Goal: Check status: Check status

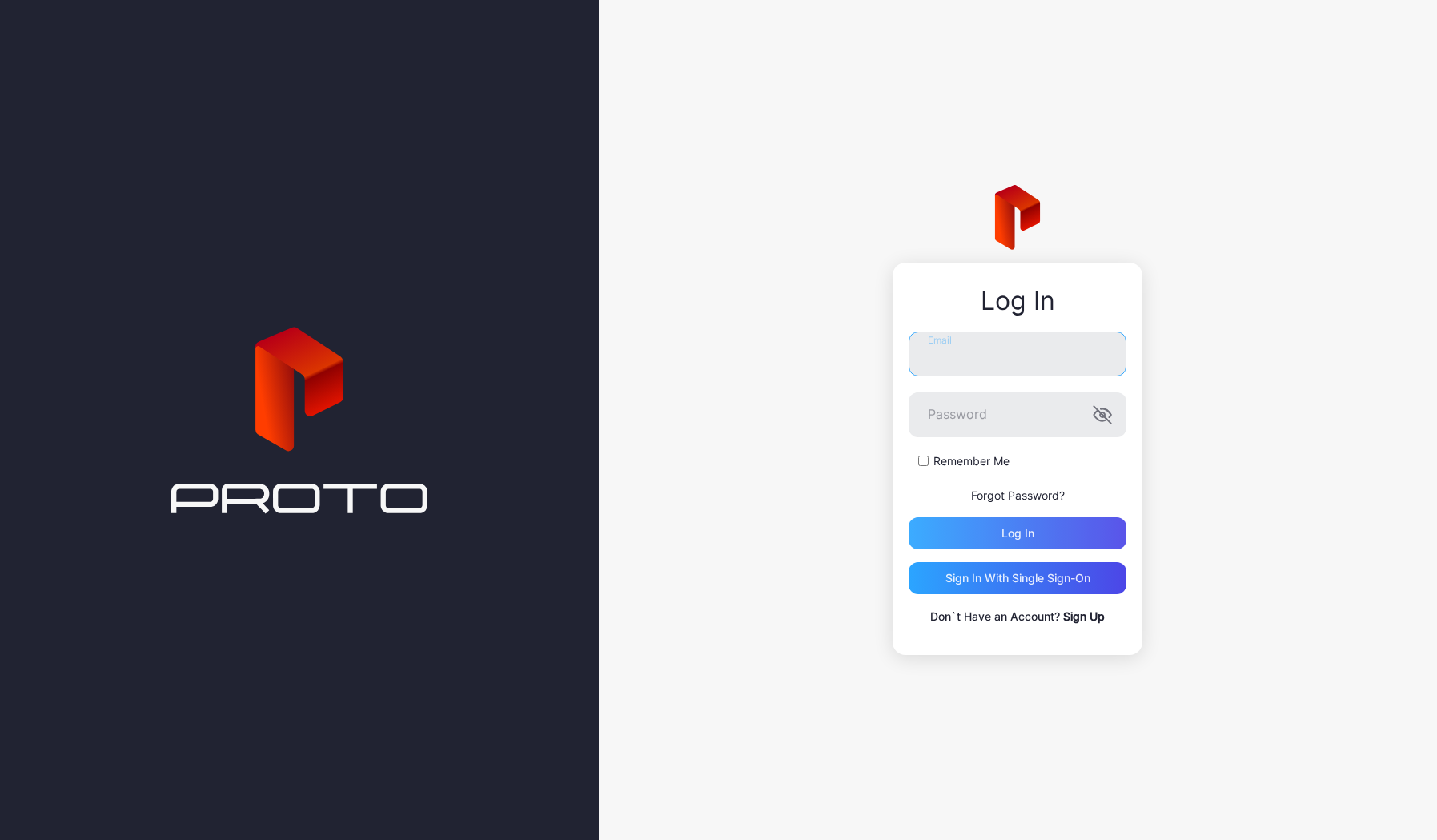
type input "**********"
click at [1033, 529] on div "Log in" at bounding box center [1017, 533] width 33 height 13
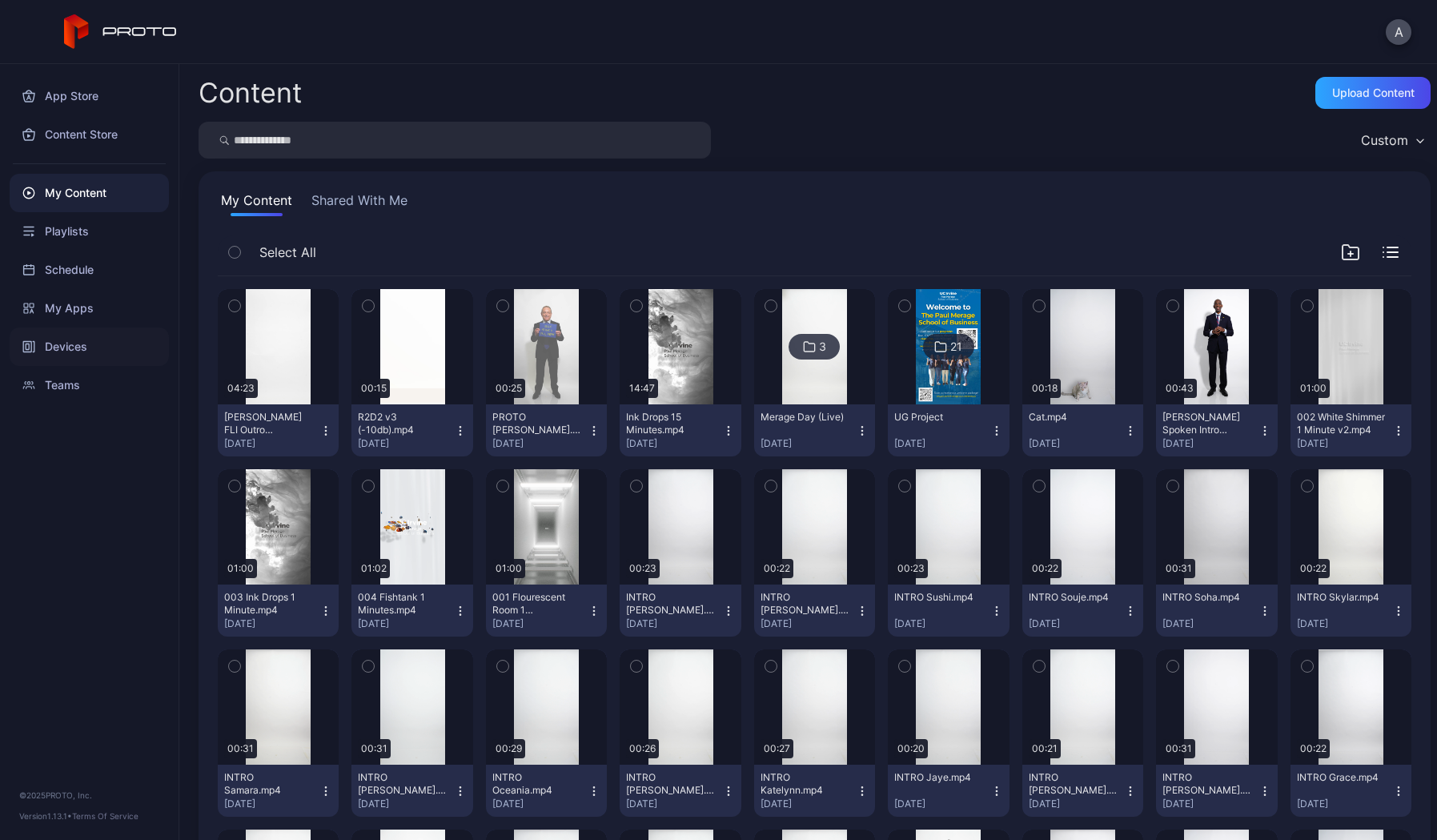
click at [79, 349] on div "Devices" at bounding box center [89, 346] width 159 height 38
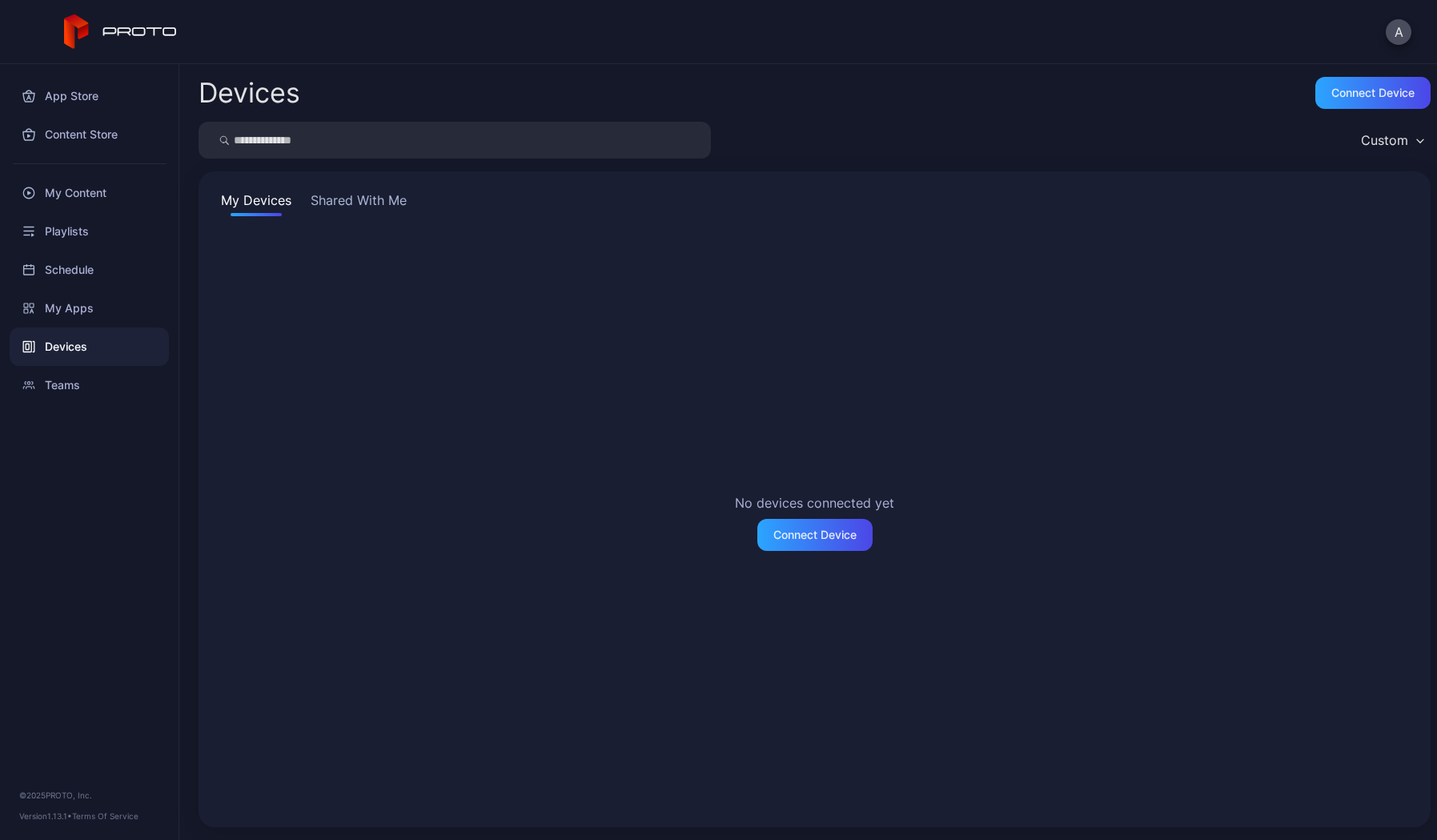
click at [394, 196] on button "Shared With Me" at bounding box center [359, 202] width 103 height 25
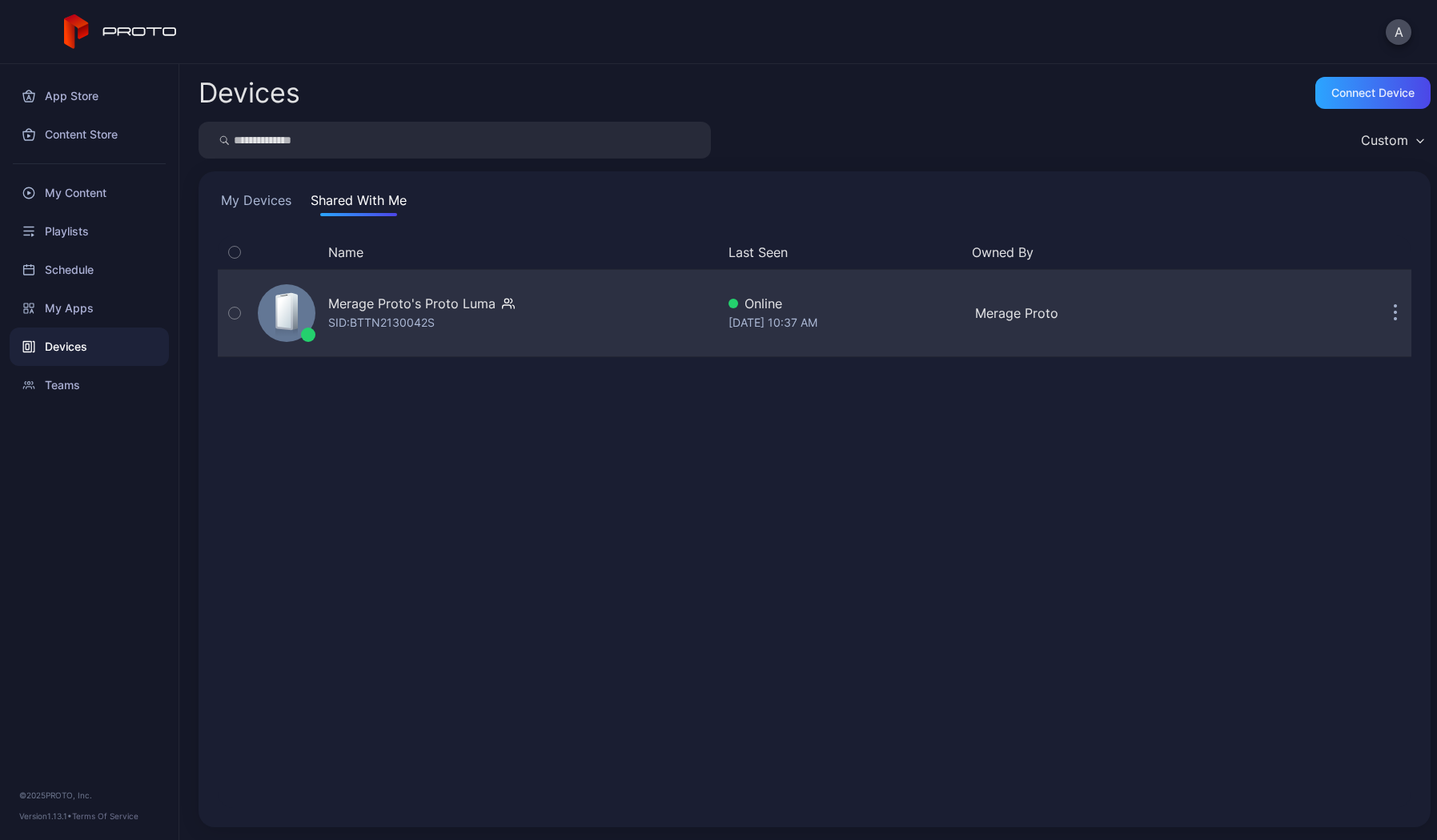
click at [387, 313] on div "SID: BTTN2130042S" at bounding box center [381, 323] width 106 height 20
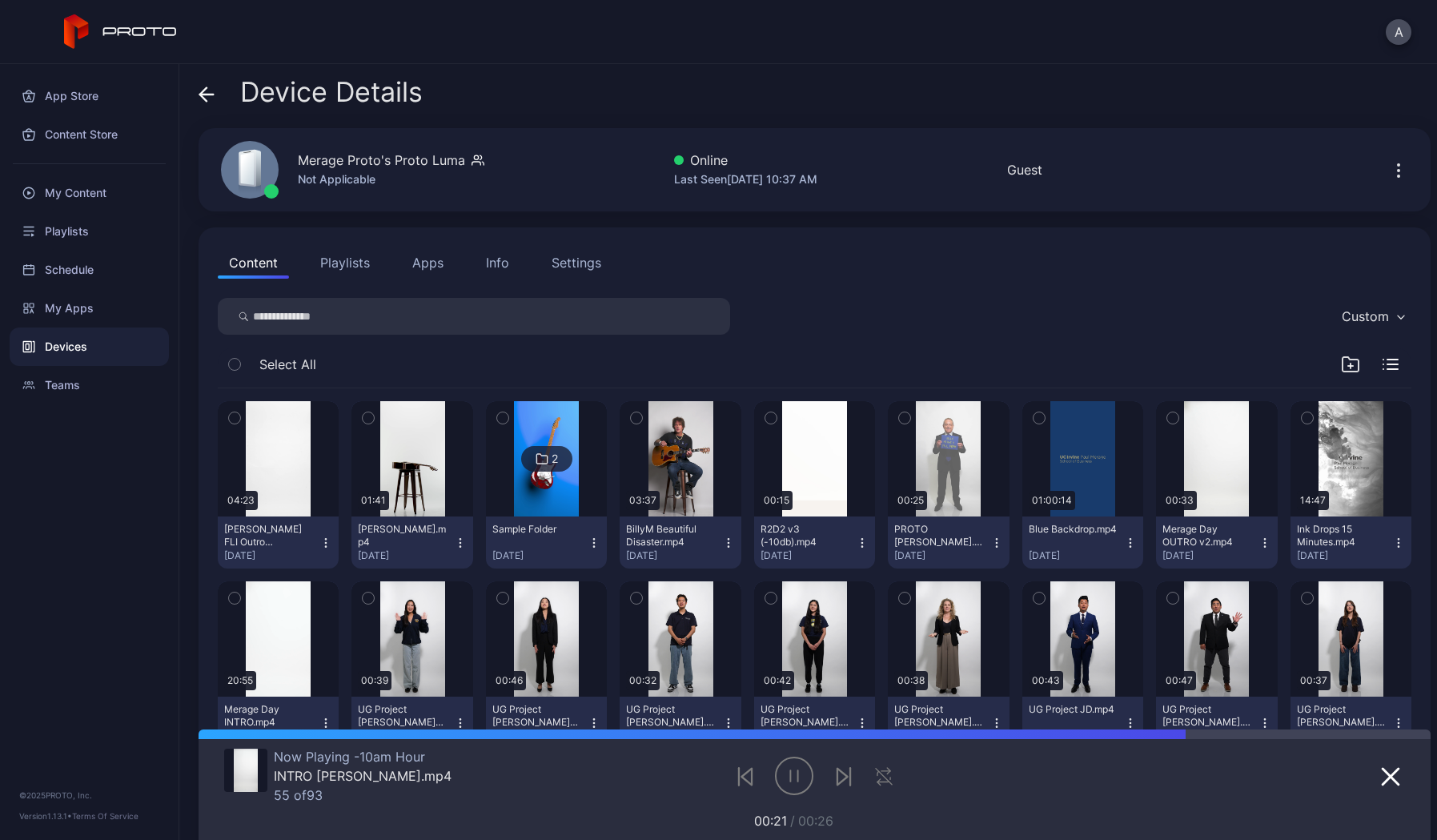
click at [572, 255] on div "Settings" at bounding box center [576, 262] width 49 height 20
